Goal: Check status

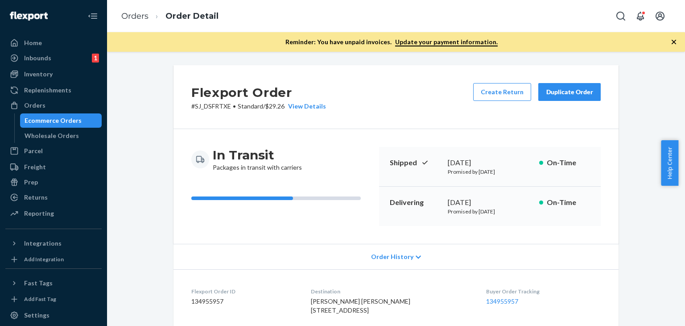
click at [125, 124] on div "Flexport Order # SJ_DSFRTXE • Standard / $29.26 View Details Create Return Dupl…" at bounding box center [396, 329] width 565 height 528
drag, startPoint x: 187, startPoint y: 106, endPoint x: 230, endPoint y: 106, distance: 42.8
click at [230, 106] on div "Flexport Order # SJ_DSFRTXE • Standard / $29.26 View Details Create Return Dupl…" at bounding box center [395, 97] width 445 height 64
drag, startPoint x: 228, startPoint y: 106, endPoint x: 438, endPoint y: 66, distance: 213.8
click at [438, 66] on div "Flexport Order # SJ_DSFRTXE • Standard / $29.26 View Details Create Return Dupl…" at bounding box center [396, 189] width 578 height 274
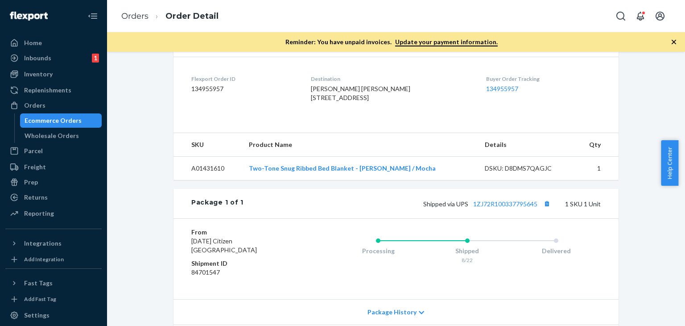
scroll to position [293, 0]
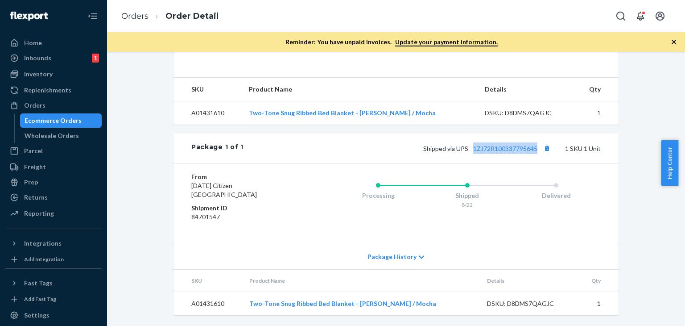
drag, startPoint x: 470, startPoint y: 141, endPoint x: 537, endPoint y: 141, distance: 67.3
click at [537, 141] on div "Package 1 of 1 Shipped via UPS 1ZJ72R100337795645 1 SKU 1 Unit" at bounding box center [395, 147] width 445 height 29
copy link "1ZJ72R100337795645"
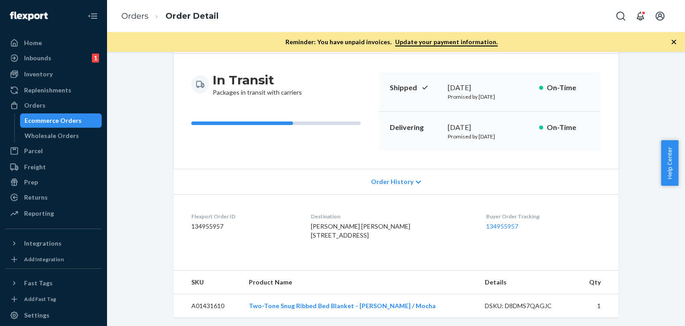
scroll to position [0, 0]
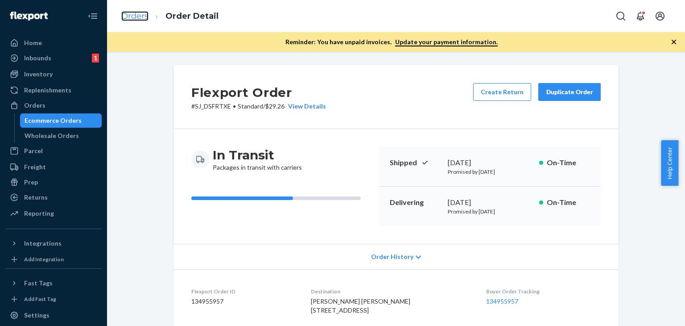
click at [136, 17] on link "Orders" at bounding box center [134, 16] width 27 height 10
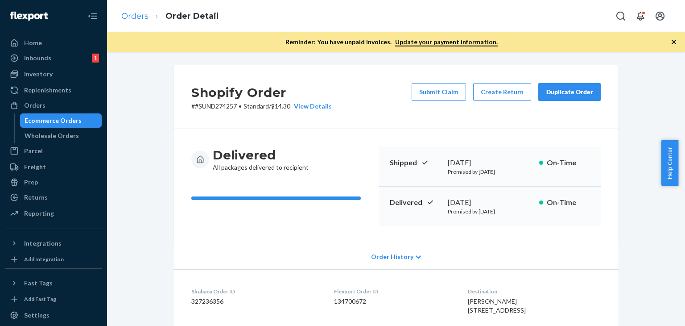
scroll to position [488, 0]
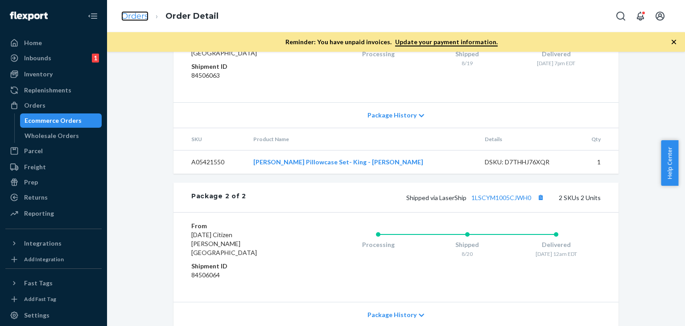
click at [136, 16] on link "Orders" at bounding box center [134, 16] width 27 height 10
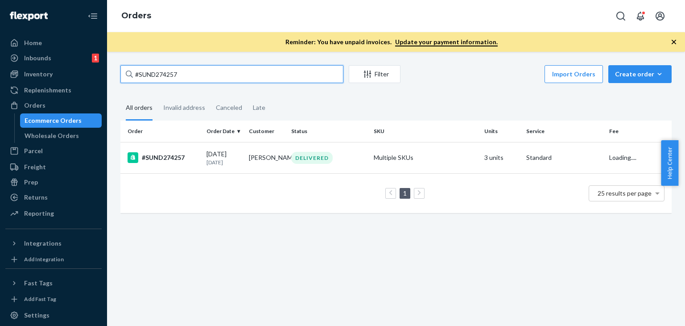
drag, startPoint x: 203, startPoint y: 75, endPoint x: 101, endPoint y: 58, distance: 104.0
click at [101, 58] on div "Home Inbounds 1 Shipping Plans Problems 1 Inventory Products Replenishments Ord…" at bounding box center [342, 163] width 685 height 326
paste input "3388 Complete"
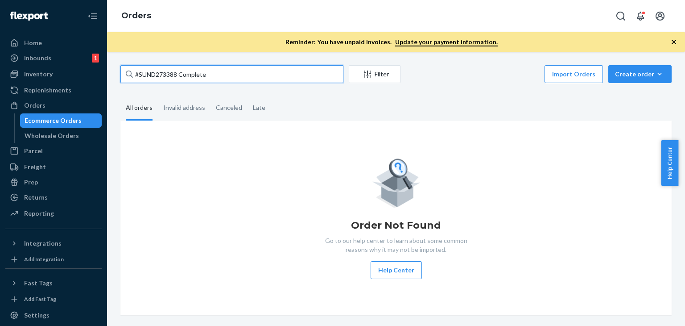
drag, startPoint x: 178, startPoint y: 70, endPoint x: 284, endPoint y: 85, distance: 106.7
click at [284, 85] on div "#SUND273388 Complete Filter Import Orders Create order Ecommerce order Removal …" at bounding box center [396, 189] width 565 height 249
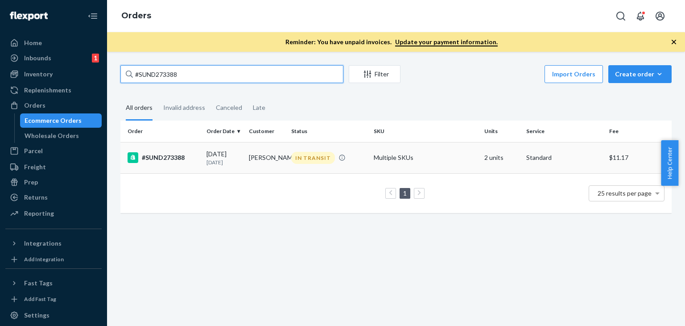
type input "#SUND273388"
click at [272, 161] on td "[PERSON_NAME]" at bounding box center [266, 157] width 42 height 31
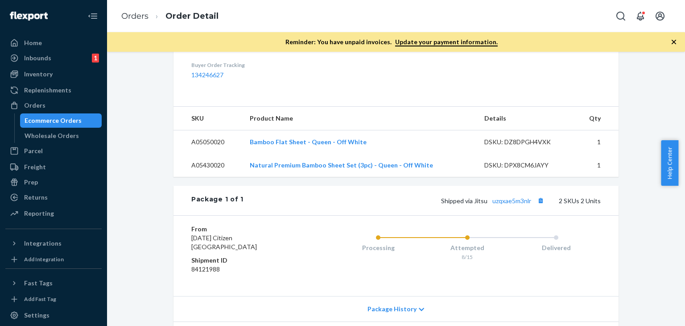
scroll to position [364, 0]
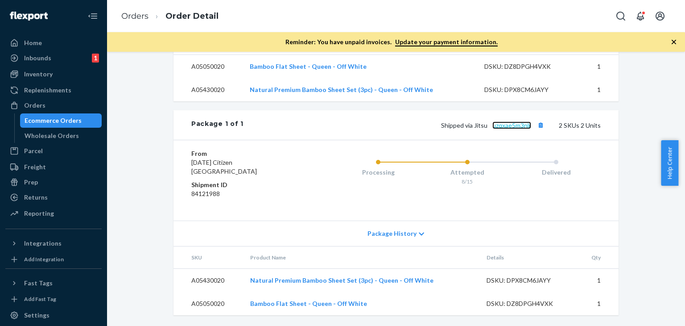
click at [499, 125] on link "uzqxae5m3nlr" at bounding box center [511, 125] width 39 height 8
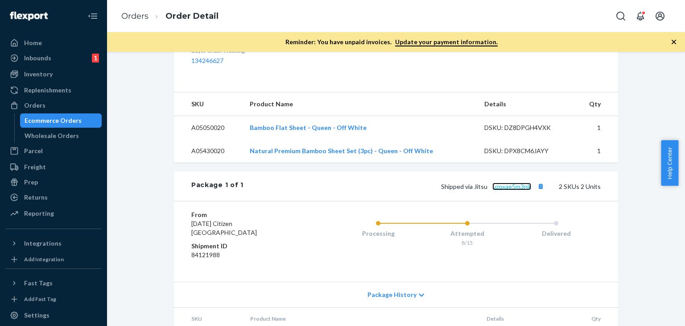
scroll to position [357, 0]
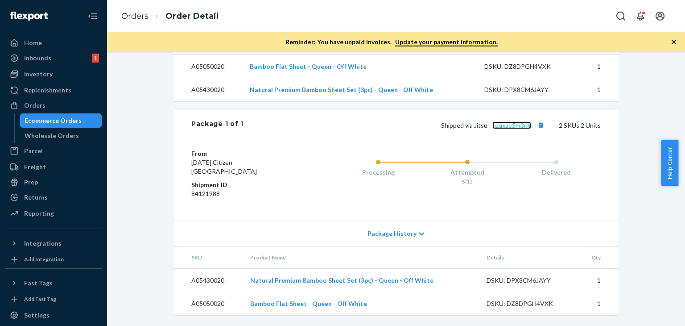
click at [504, 129] on link "uzqxae5m3nlr" at bounding box center [511, 125] width 39 height 8
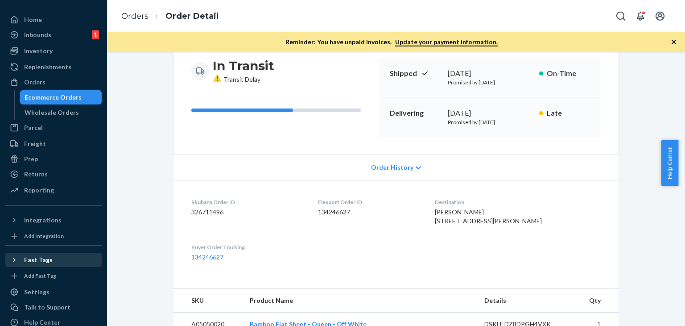
scroll to position [52, 0]
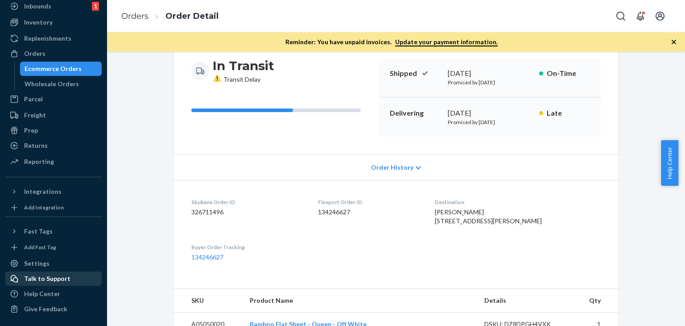
click at [29, 276] on div "Talk to Support" at bounding box center [47, 278] width 46 height 9
